Goal: Task Accomplishment & Management: Use online tool/utility

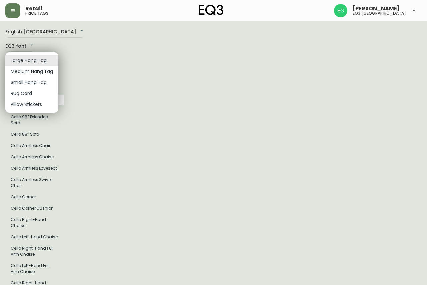
click at [114, 57] on div at bounding box center [213, 142] width 427 height 285
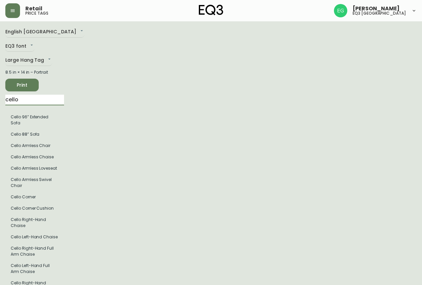
drag, startPoint x: 35, startPoint y: 98, endPoint x: 0, endPoint y: 106, distance: 35.6
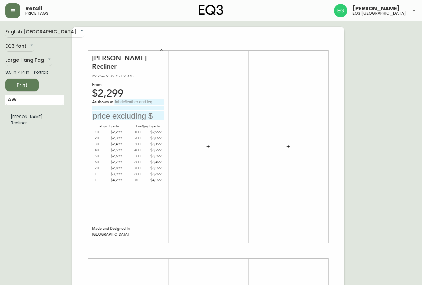
click at [0, 105] on main "English Canada en_CA EQ3 font EQ3 Large Hang Tag large 8.5 in × 14 in – Portrai…" at bounding box center [211, 248] width 422 height 454
click at [18, 120] on li "Lean Recliner" at bounding box center [34, 116] width 59 height 11
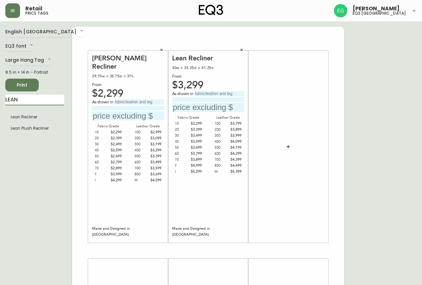
drag, startPoint x: 39, startPoint y: 101, endPoint x: 0, endPoint y: 118, distance: 42.6
click at [0, 118] on main "English Canada en_CA EQ3 font EQ3 Large Hang Tag large 8.5 in × 14 in – Portrai…" at bounding box center [211, 248] width 422 height 454
type input "REPLAY DA"
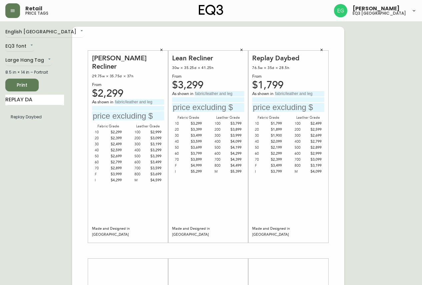
drag, startPoint x: 45, startPoint y: 165, endPoint x: 22, endPoint y: 234, distance: 72.2
drag, startPoint x: 140, startPoint y: 93, endPoint x: 136, endPoint y: 90, distance: 5.0
click at [140, 99] on input "text" at bounding box center [139, 101] width 50 height 5
type input "EVOQUE ARDESIA"
type input "3"
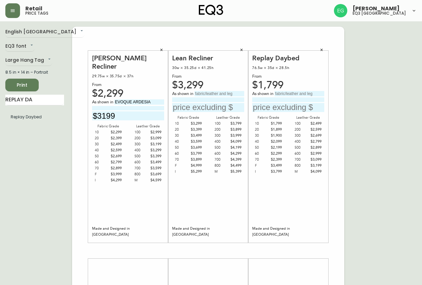
type input "$3199"
click at [210, 94] on input "text" at bounding box center [220, 93] width 50 height 5
type input "[PERSON_NAME]"
click at [199, 109] on input "text" at bounding box center [208, 107] width 72 height 9
type input "$4499"
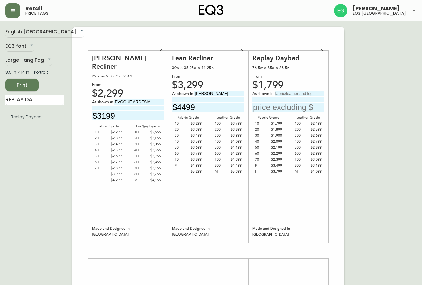
click at [311, 92] on input "text" at bounding box center [300, 93] width 50 height 5
type input "VALLEY EARTH"
click at [288, 105] on input "text" at bounding box center [288, 107] width 72 height 9
click at [289, 100] on input at bounding box center [288, 99] width 72 height 4
type input "WALNUT LEGS"
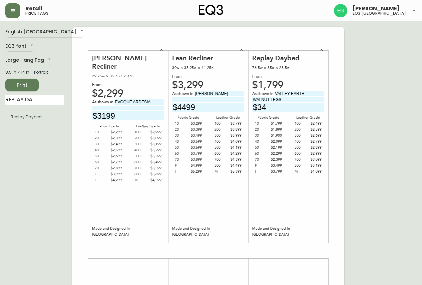
type input "$3"
type input "$1900"
drag, startPoint x: 49, startPoint y: 98, endPoint x: 0, endPoint y: 73, distance: 55.1
click at [0, 74] on main "English [GEOGRAPHIC_DATA] en_CA EQ3 font EQ3 Large Hang Tag large 8.5 in × 14 i…" at bounding box center [211, 248] width 422 height 454
click at [25, 189] on div "English [GEOGRAPHIC_DATA] en_CA EQ3 font EQ3 Large Hang Tag large 8.5 in × 14 i…" at bounding box center [38, 251] width 67 height 448
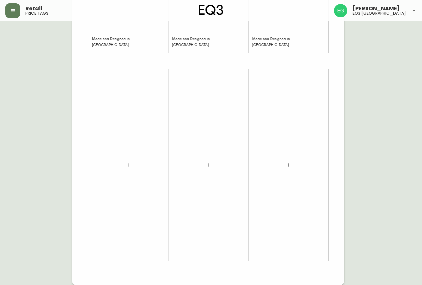
drag, startPoint x: 30, startPoint y: 130, endPoint x: 141, endPoint y: 272, distance: 180.3
click at [149, 282] on div "English [GEOGRAPHIC_DATA] en_CA EQ3 font EQ3 Large Hang Tag large 8.5 in × 14 i…" at bounding box center [210, 61] width 411 height 448
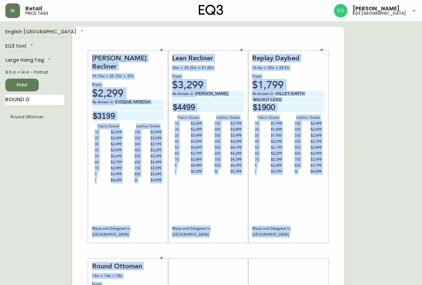
scroll to position [33, 0]
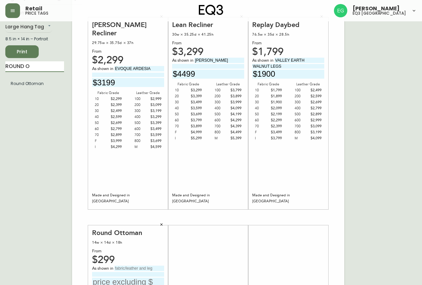
drag, startPoint x: 58, startPoint y: 63, endPoint x: 0, endPoint y: 171, distance: 122.5
click at [0, 86] on main "English [GEOGRAPHIC_DATA] en_CA EQ3 font EQ3 Large Hang Tag large 8.5 in × 14 i…" at bounding box center [211, 215] width 422 height 454
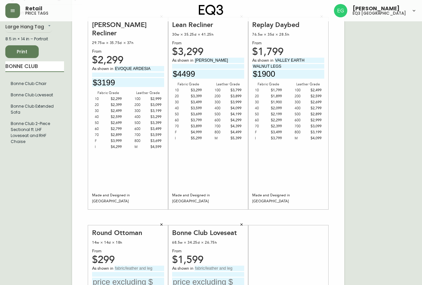
drag, startPoint x: 50, startPoint y: 65, endPoint x: 0, endPoint y: 72, distance: 50.2
click at [0, 72] on main "English [GEOGRAPHIC_DATA] en_CA EQ3 font EQ3 Large Hang Tag large 8.5 in × 14 i…" at bounding box center [211, 215] width 422 height 454
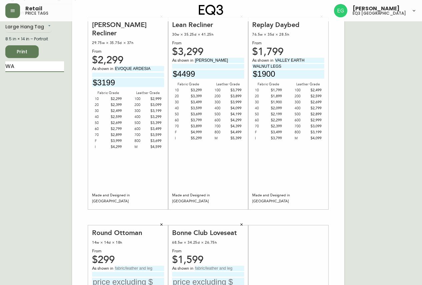
type input "W"
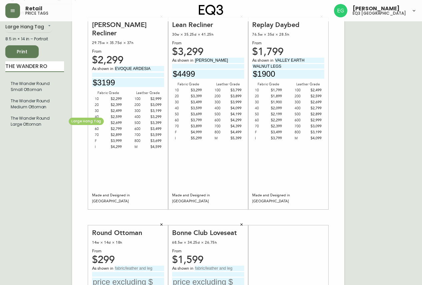
type input "THE WANDER RO"
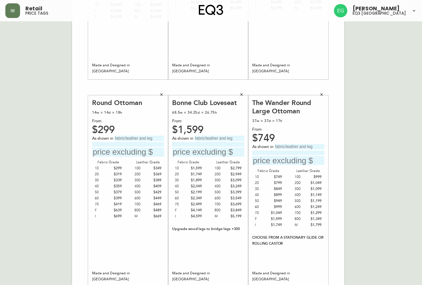
scroll to position [167, 0]
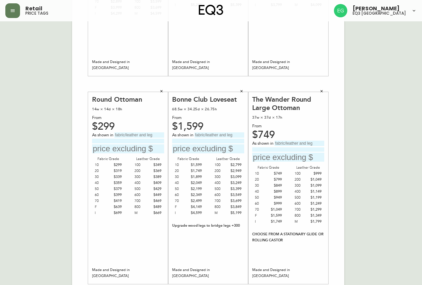
click at [152, 134] on input "text" at bounding box center [139, 134] width 50 height 5
type input "[PERSON_NAME]"
click at [138, 148] on input "text" at bounding box center [128, 148] width 72 height 9
type input "$489"
click at [225, 134] on input "text" at bounding box center [220, 134] width 50 height 5
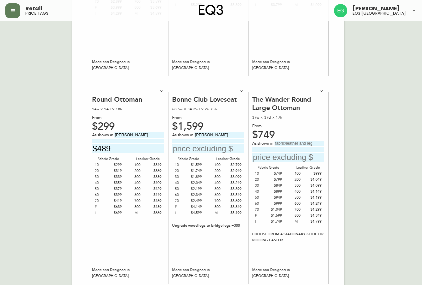
type input "[PERSON_NAME]"
click at [210, 146] on input "text" at bounding box center [208, 148] width 72 height 9
type input "$3849"
click at [304, 141] on input "text" at bounding box center [300, 143] width 50 height 5
type input "PALOMA DEEP GREEN"
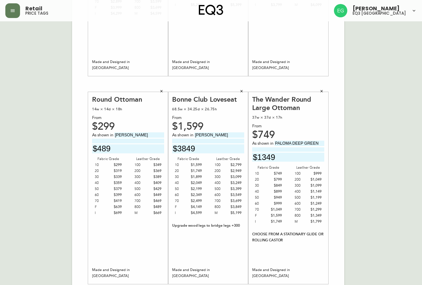
type input "$1349"
click at [343, 114] on div "[PERSON_NAME] Recliner 29.75w × 35.75d × 37h From $2,299 As shown in EVOQUE ARD…" at bounding box center [208, 84] width 272 height 448
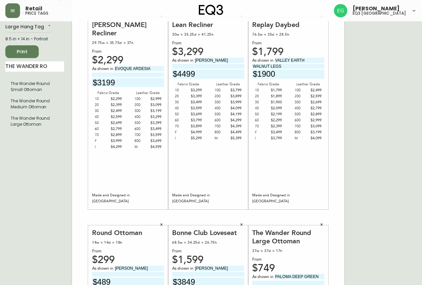
drag, startPoint x: 205, startPoint y: 181, endPoint x: 202, endPoint y: 183, distance: 3.7
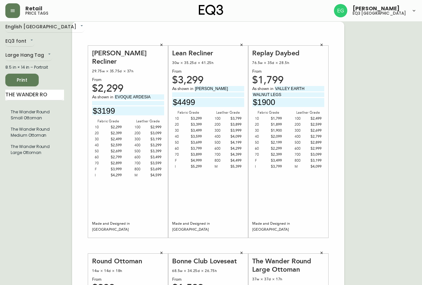
scroll to position [0, 0]
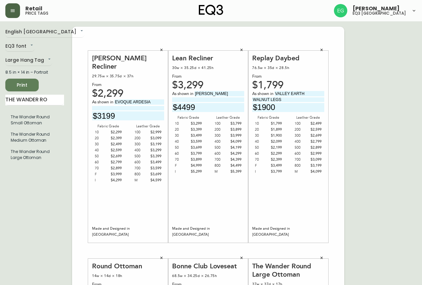
click at [13, 10] on icon "button" at bounding box center [12, 10] width 5 height 5
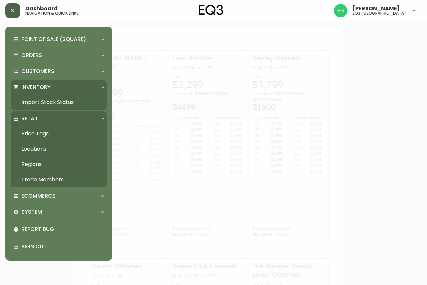
click at [152, 96] on div at bounding box center [213, 142] width 427 height 285
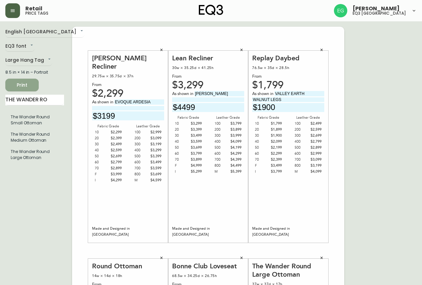
click at [33, 83] on span "Print" at bounding box center [22, 85] width 23 height 8
drag, startPoint x: 0, startPoint y: 117, endPoint x: 0, endPoint y: 150, distance: 32.7
click at [0, 150] on main "English Canada en_CA EQ3 font EQ3 Large Hang Tag large 8.5 in × 14 in – Portrai…" at bounding box center [211, 248] width 422 height 454
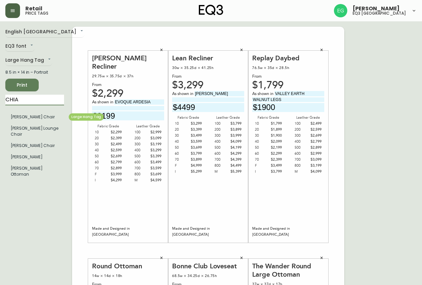
type input "CHIA"
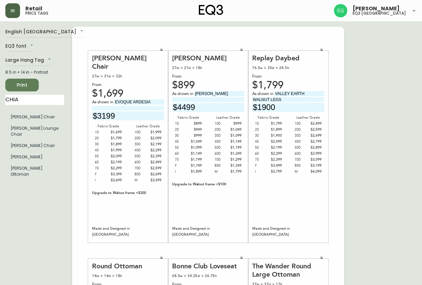
drag, startPoint x: 155, startPoint y: 94, endPoint x: 68, endPoint y: 96, distance: 87.8
click at [69, 96] on div "English [GEOGRAPHIC_DATA] en_CA EQ3 font EQ3 Large Hang Tag large 8.5 in × 14 i…" at bounding box center [210, 251] width 411 height 448
type input "VALLEY CREAM"
type input "NATURAL ASH BASE,"
click at [227, 90] on div "[PERSON_NAME] Ottoman 27w × 21d × 18h From $899 As shown in [PERSON_NAME] CAMEL…" at bounding box center [208, 147] width 72 height 186
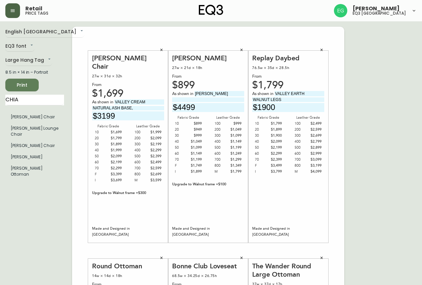
drag, startPoint x: 230, startPoint y: 93, endPoint x: 154, endPoint y: 95, distance: 75.4
click at [154, 95] on div "[PERSON_NAME] Chair 27w × 31d × 32h From $1,699 As shown in VALLEY CREAM NATURA…" at bounding box center [208, 251] width 272 height 448
type input "VALLEY CREAM"
type input "NATURAL ASH BASE"
click at [138, 106] on input "NATURAL ASH BASE," at bounding box center [128, 108] width 72 height 4
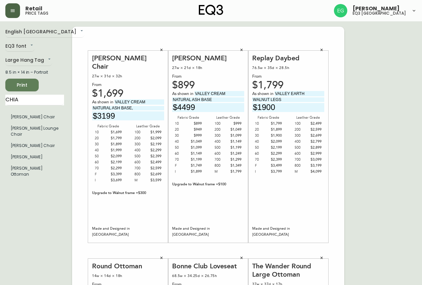
type input "NATURAL ASH BASE,"
drag, startPoint x: 132, startPoint y: 109, endPoint x: 33, endPoint y: 109, distance: 99.4
click at [33, 109] on div "English [GEOGRAPHIC_DATA] en_CA EQ3 font EQ3 Large Hang Tag large 8.5 in × 14 i…" at bounding box center [210, 251] width 411 height 448
type input "$1899"
drag, startPoint x: 223, startPoint y: 107, endPoint x: 43, endPoint y: 107, distance: 179.5
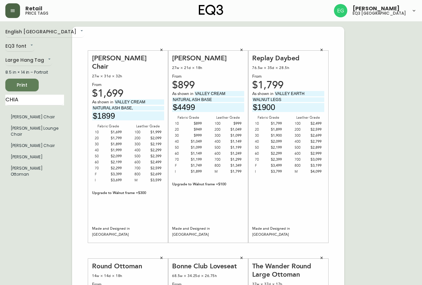
click at [43, 107] on div "English Canada en_CA EQ3 font EQ3 Large Hang Tag large 8.5 in × 14 in – Portrai…" at bounding box center [210, 251] width 411 height 448
type input "$999"
click at [325, 51] on button "button" at bounding box center [322, 50] width 10 height 10
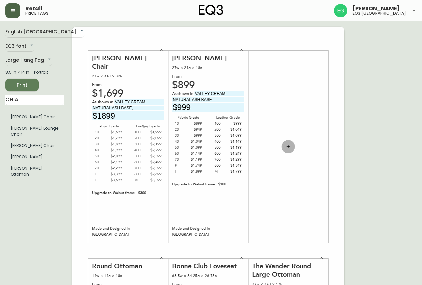
click at [286, 143] on button "button" at bounding box center [288, 146] width 13 height 13
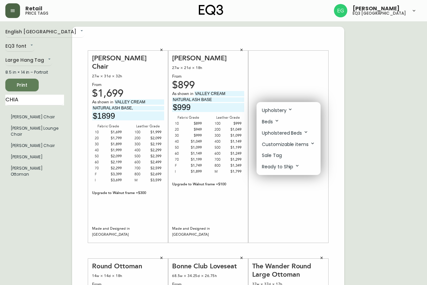
drag, startPoint x: 60, startPoint y: 101, endPoint x: 44, endPoint y: 98, distance: 15.6
click at [44, 98] on div at bounding box center [213, 142] width 427 height 285
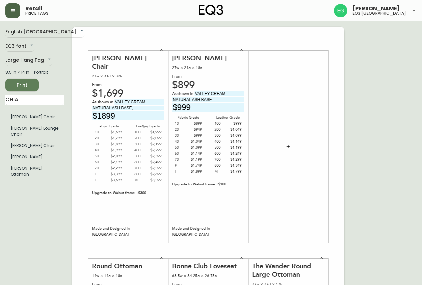
drag, startPoint x: 38, startPoint y: 98, endPoint x: 21, endPoint y: 98, distance: 17.4
click at [22, 98] on div "Upholstery Beds Upholstered Beds Customizable items Sale Tag Ready to Ship" at bounding box center [211, 80] width 422 height 160
click at [284, 147] on button "button" at bounding box center [288, 146] width 13 height 13
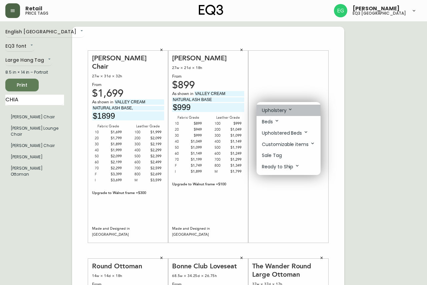
click at [296, 111] on li "Upholstery" at bounding box center [289, 110] width 64 height 11
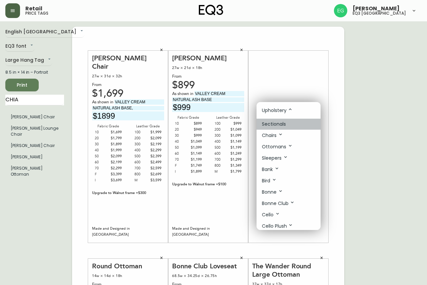
click at [287, 129] on li "Sectionals" at bounding box center [289, 124] width 64 height 11
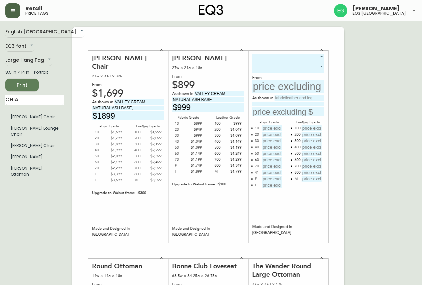
click at [302, 57] on body "Retail price tags [PERSON_NAME] eq3 [GEOGRAPHIC_DATA] English [GEOGRAPHIC_DATA]…" at bounding box center [211, 237] width 422 height 475
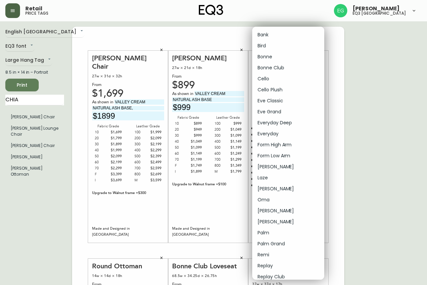
click at [363, 68] on div at bounding box center [213, 142] width 427 height 285
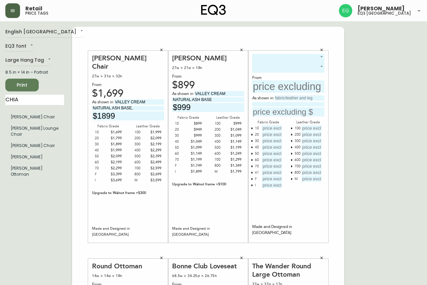
click at [310, 58] on body "Retail price tags [PERSON_NAME] eq3 [GEOGRAPHIC_DATA] English [GEOGRAPHIC_DATA]…" at bounding box center [213, 237] width 427 height 475
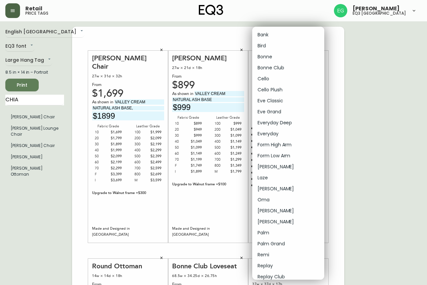
click at [271, 178] on li "Laze" at bounding box center [288, 177] width 72 height 11
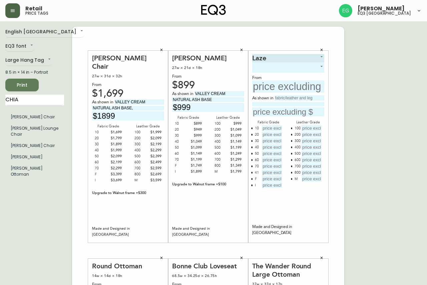
type input "13"
click at [286, 67] on body "Retail price tags [PERSON_NAME] eq3 [GEOGRAPHIC_DATA] English [GEOGRAPHIC_DATA]…" at bounding box center [213, 237] width 427 height 475
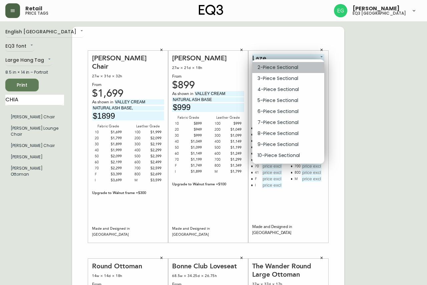
click at [275, 70] on li "2-Piece Sectional" at bounding box center [288, 67] width 72 height 11
type input "0"
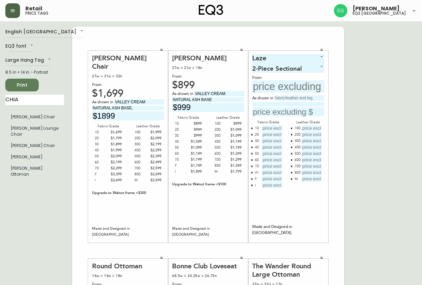
click at [265, 89] on input "text" at bounding box center [288, 86] width 72 height 12
type input "$5200"
click at [308, 100] on input "text" at bounding box center [300, 97] width 50 height 5
type input "[PERSON_NAME]"
click at [266, 104] on input at bounding box center [288, 104] width 72 height 4
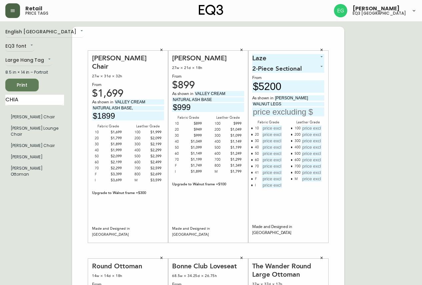
type input "WALNUT LEGS"
click at [270, 112] on input "text" at bounding box center [288, 111] width 72 height 9
click at [279, 127] on input "text" at bounding box center [272, 128] width 20 height 6
type input "$5200"
type input "$5400"
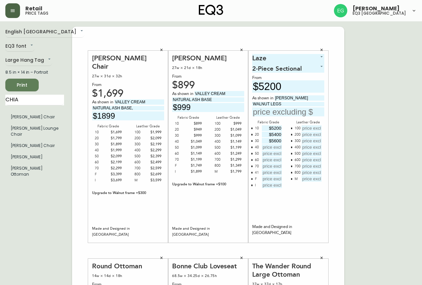
type input "$5600"
type input "$5800"
type input "$6000"
type input "$62000"
type input "$6400"
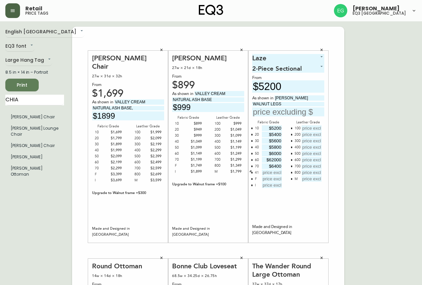
click at [253, 175] on button "button" at bounding box center [251, 172] width 5 height 5
click at [270, 176] on input "text" at bounding box center [272, 179] width 20 height 6
click at [275, 172] on input "text" at bounding box center [272, 173] width 20 height 6
type input "$8600"
type input "$9200"
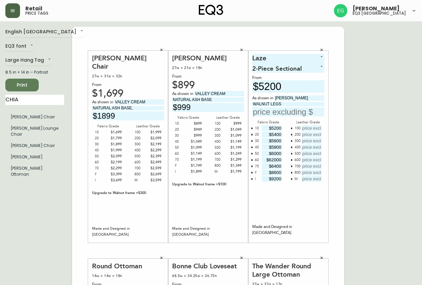
click at [313, 128] on input "text" at bounding box center [312, 128] width 20 height 6
type input "$6400"
type input "$6600"
type input "$6800"
type input "$7000"
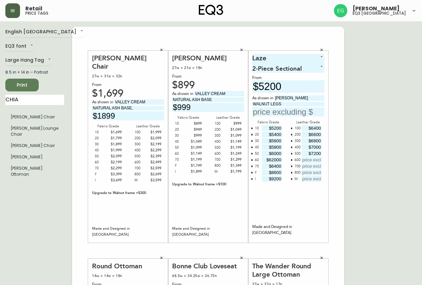
type input "$7200"
type input "$7400"
type input "$7600"
click at [309, 171] on input "text" at bounding box center [312, 173] width 20 height 6
type input "$7800"
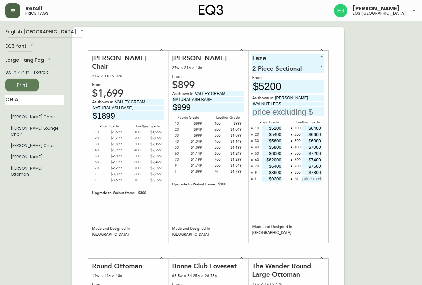
click at [296, 177] on div "M" at bounding box center [296, 179] width 3 height 6
click at [292, 178] on icon "button" at bounding box center [292, 179] width 2 height 2
click at [310, 114] on input "text" at bounding box center [288, 111] width 72 height 9
type input "$7800"
click at [159, 257] on button "button" at bounding box center [161, 258] width 10 height 10
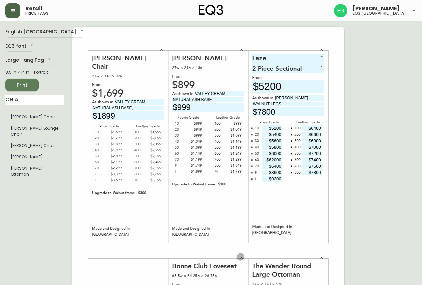
click at [240, 257] on icon "button" at bounding box center [242, 258] width 4 height 4
click at [321, 259] on icon "button" at bounding box center [322, 258] width 2 height 2
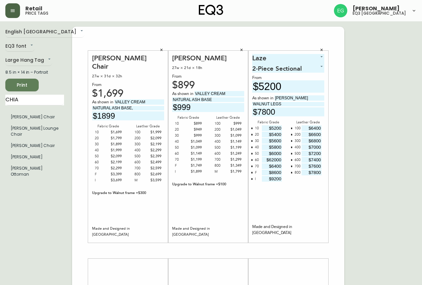
click at [30, 83] on span "Print" at bounding box center [22, 85] width 23 height 8
